Goal: Information Seeking & Learning: Learn about a topic

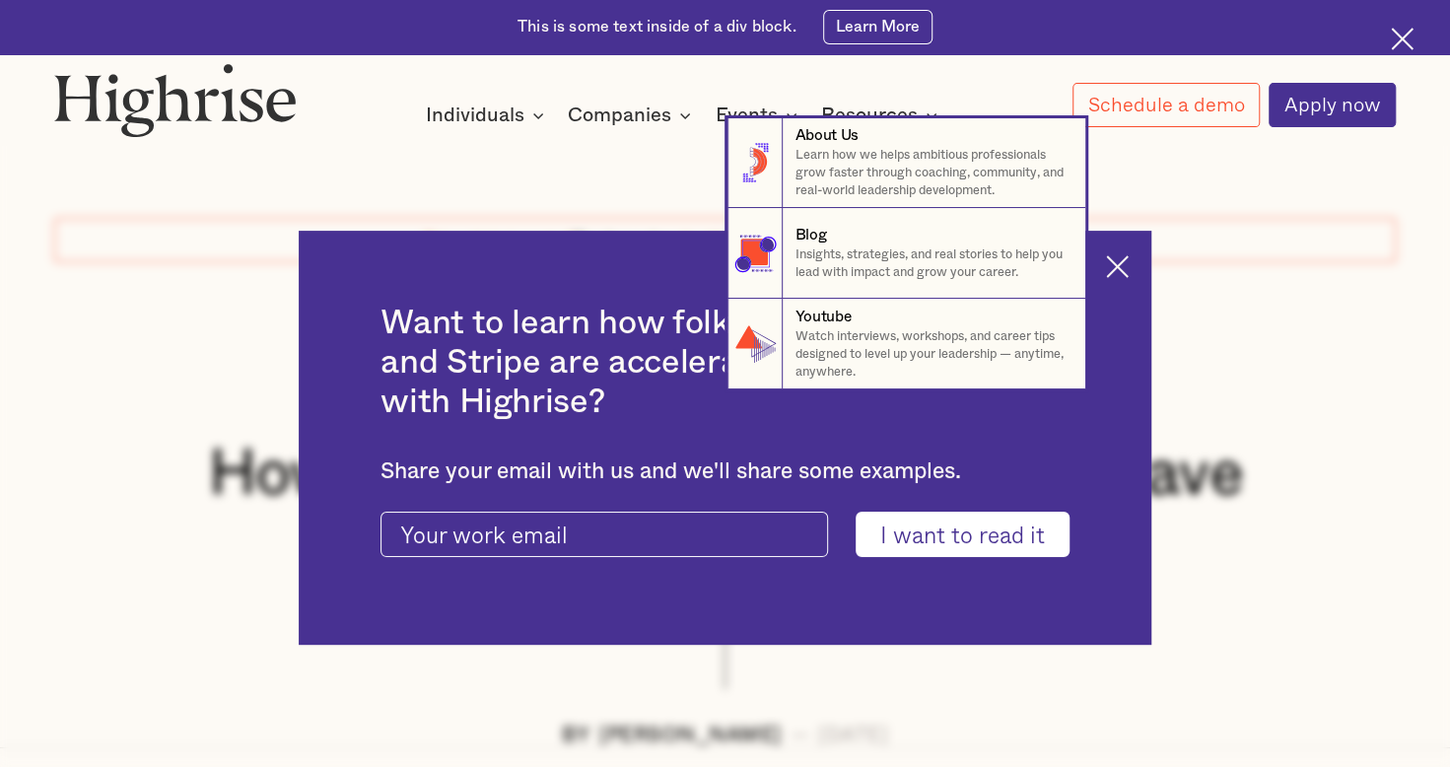
click at [1120, 258] on nav "8 About Us Learn how we helps ambitious professionals grow faster through coach…" at bounding box center [725, 254] width 1450 height 272
click at [1139, 265] on nav "8 About Us Learn how we helps ambitious professionals grow faster through coach…" at bounding box center [725, 254] width 1450 height 272
click at [1120, 263] on nav "8 About Us Learn how we helps ambitious professionals grow faster through coach…" at bounding box center [725, 254] width 1450 height 272
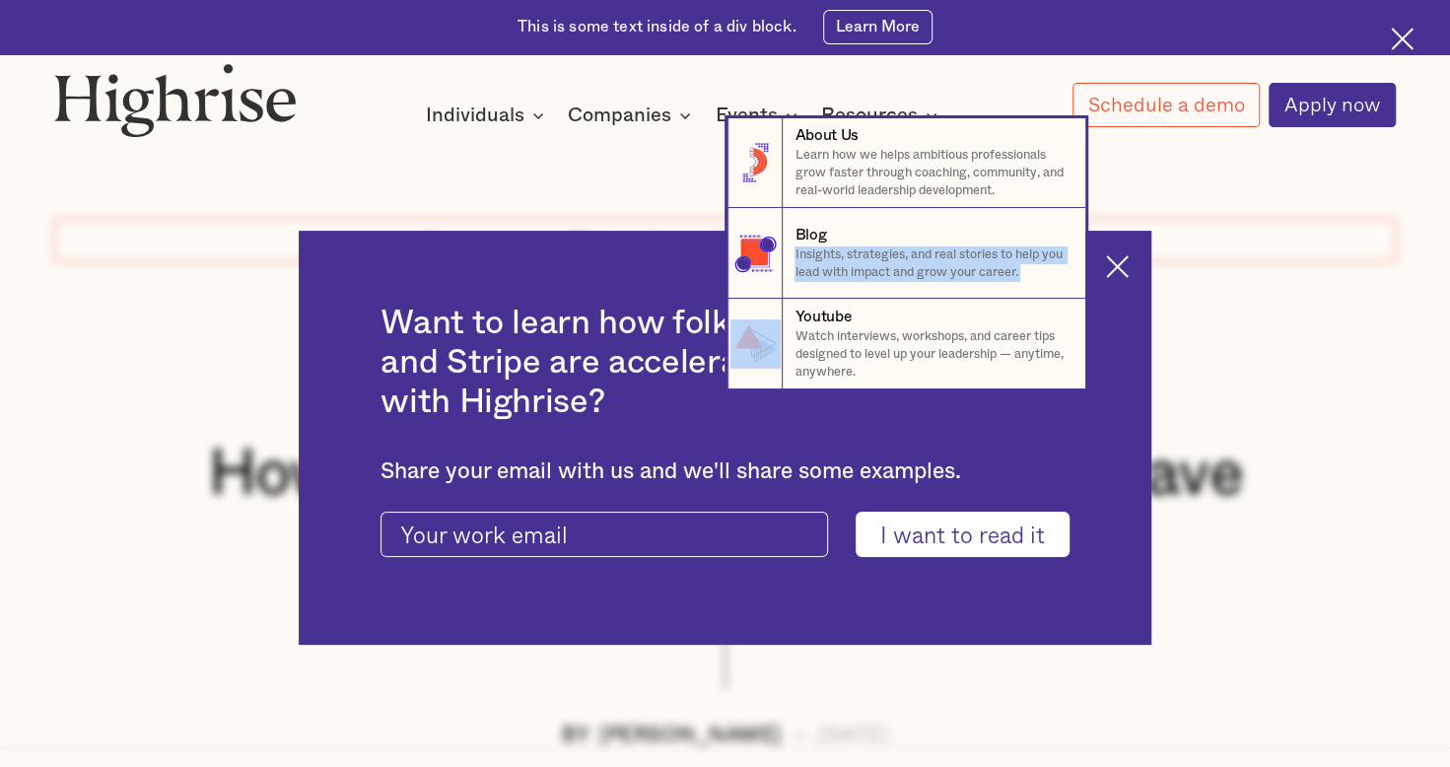
drag, startPoint x: 1120, startPoint y: 263, endPoint x: 1302, endPoint y: 281, distance: 183.2
click at [1302, 281] on nav "8 About Us Learn how we helps ambitious professionals grow faster through coach…" at bounding box center [725, 254] width 1450 height 272
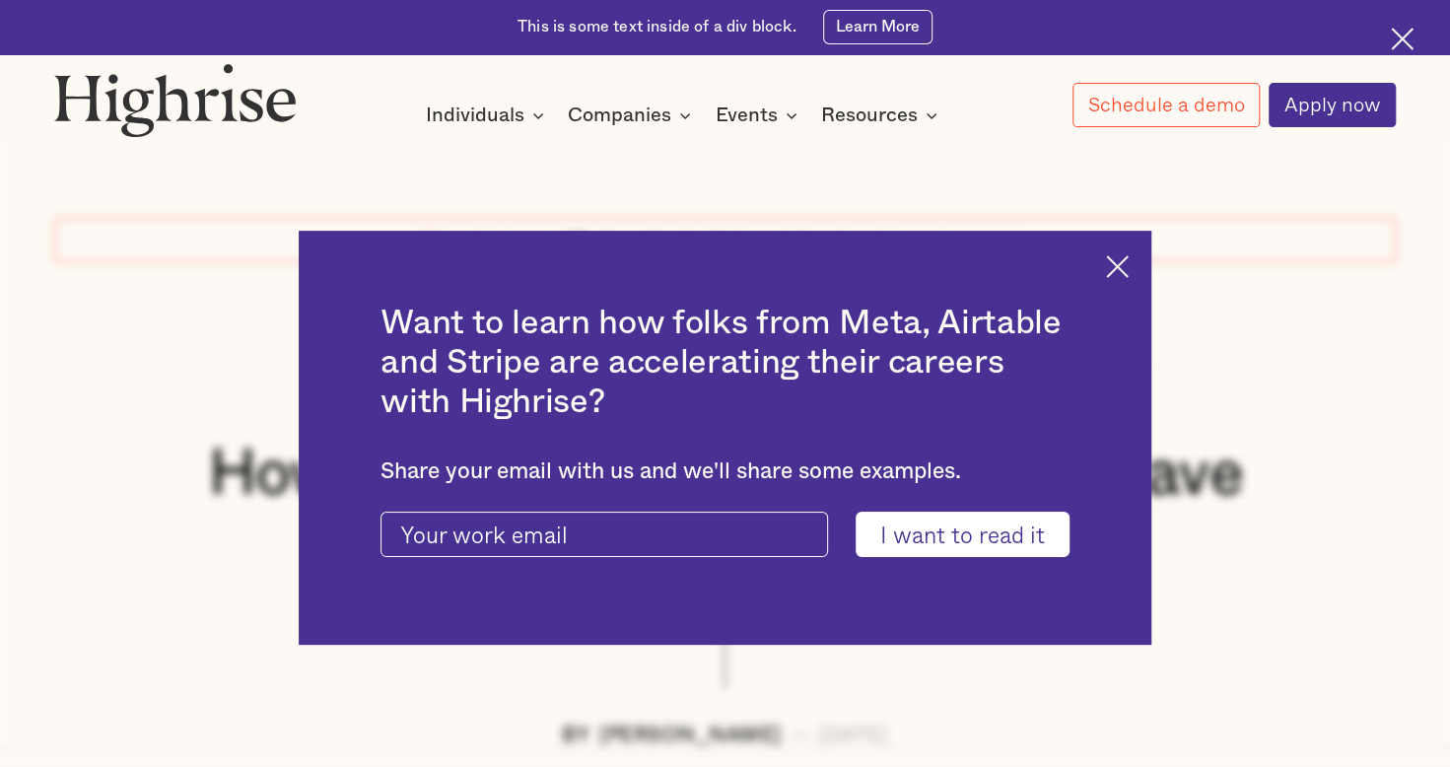
click at [1128, 266] on img at bounding box center [1117, 266] width 23 height 23
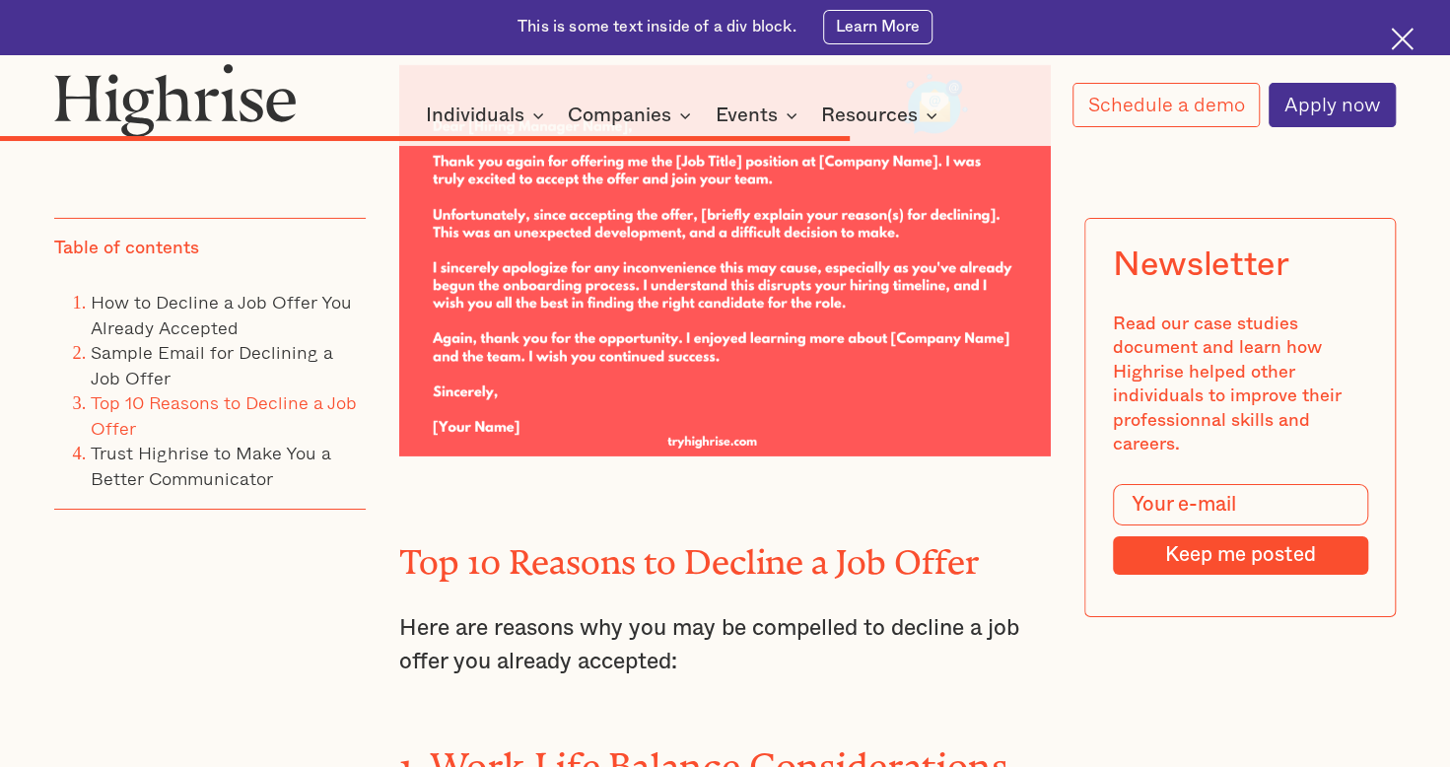
scroll to position [12417, 0]
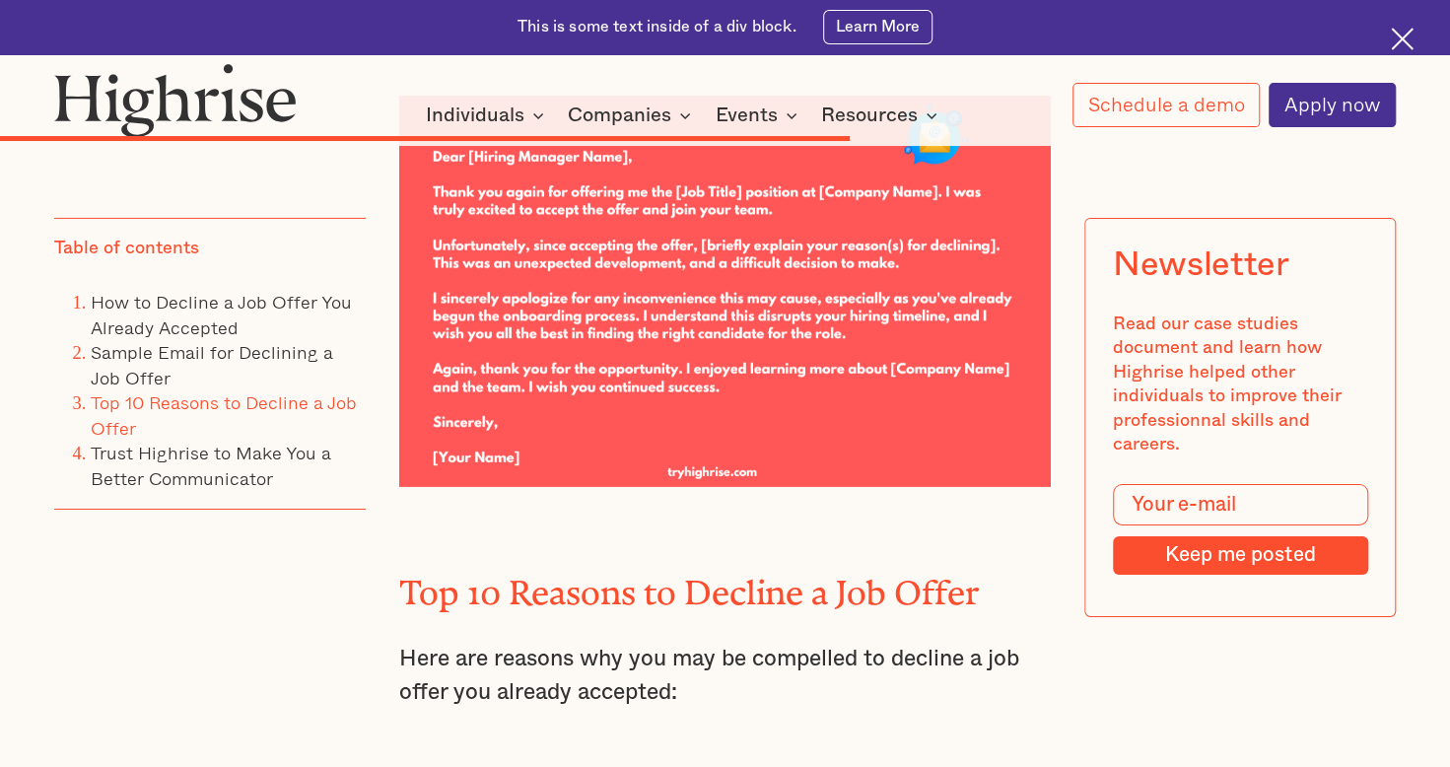
click at [457, 315] on img at bounding box center [724, 291] width 651 height 390
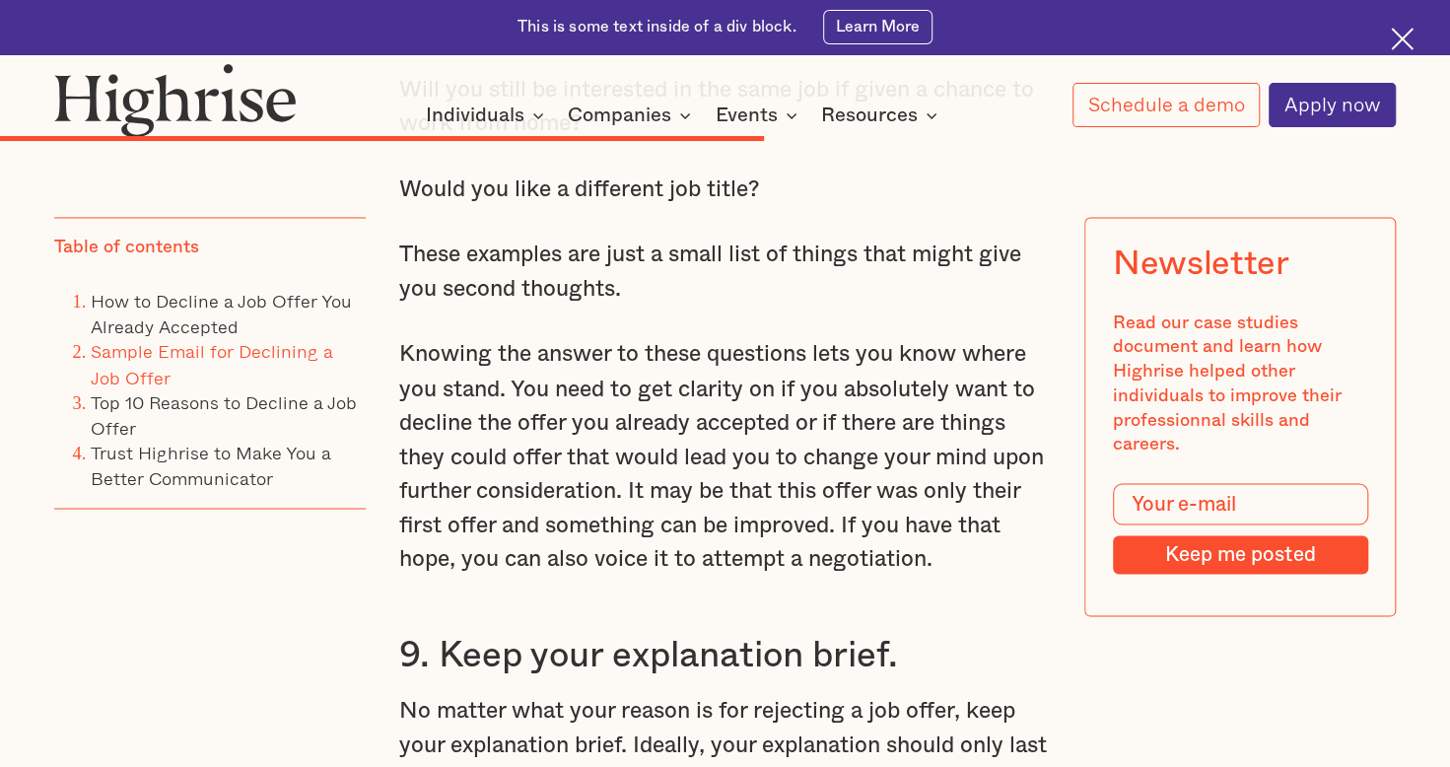
scroll to position [10545, 0]
